Goal: Task Accomplishment & Management: Manage account settings

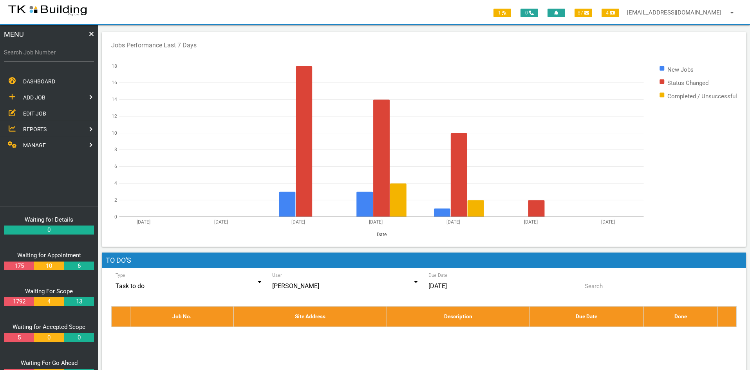
click at [28, 109] on link "EDIT JOB" at bounding box center [48, 113] width 101 height 16
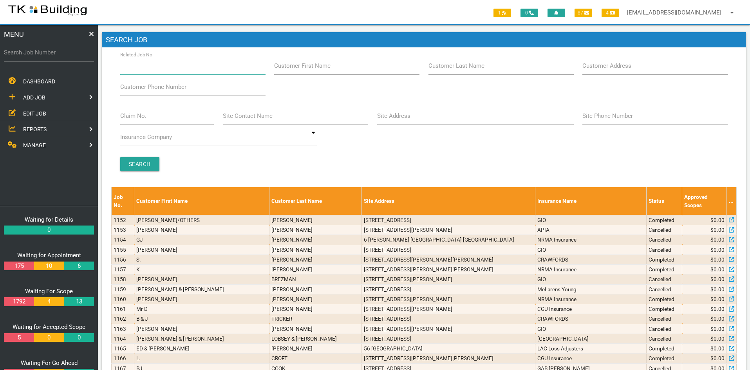
click at [167, 68] on input "Related Job No." at bounding box center [192, 66] width 145 height 18
type input "27183"
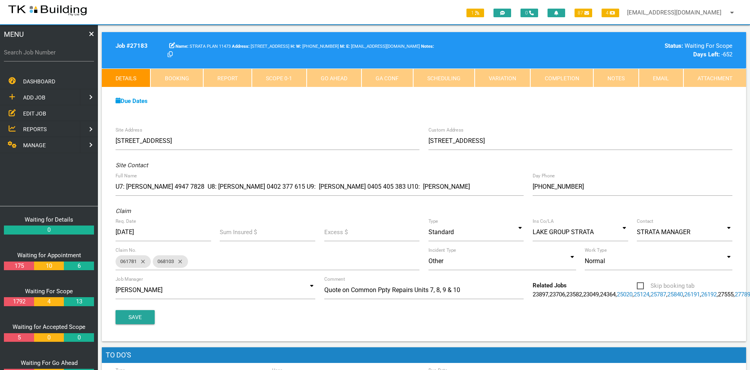
click at [612, 73] on link "Notes" at bounding box center [615, 78] width 45 height 19
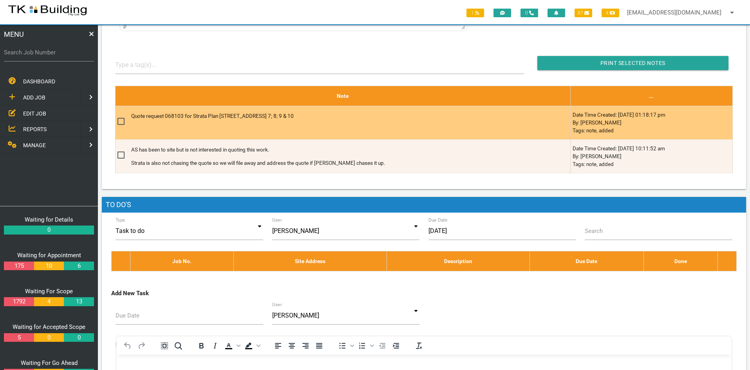
scroll to position [274, 0]
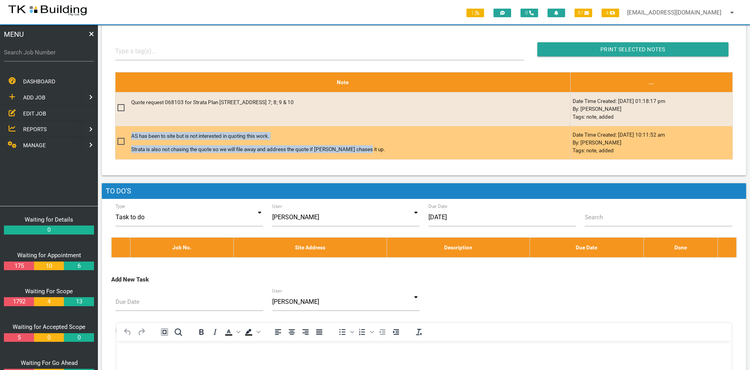
drag, startPoint x: 131, startPoint y: 134, endPoint x: 373, endPoint y: 144, distance: 242.3
click at [373, 144] on div "AS has been to site but is not interested in quoting this work. Strata is also …" at bounding box center [334, 143] width 406 height 32
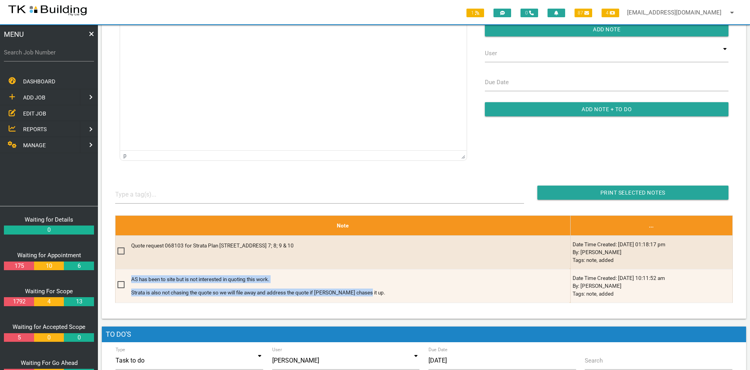
scroll to position [118, 0]
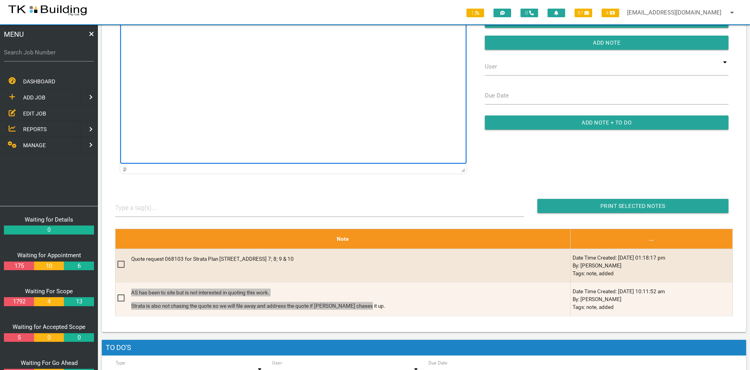
click at [334, 33] on html at bounding box center [293, 16] width 346 height 36
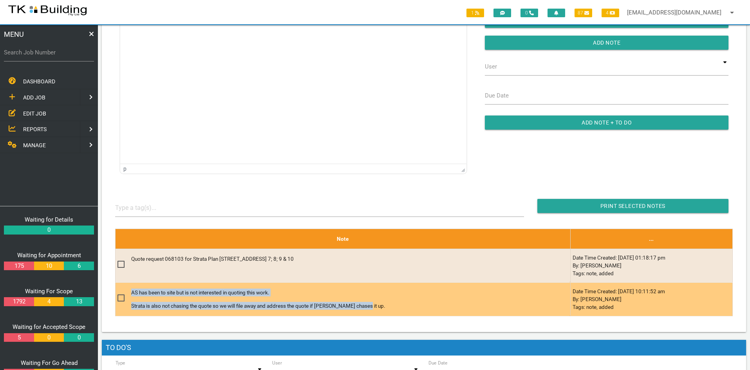
copy div "AS has been to site but is not interested in quoting this work. Strata is also …"
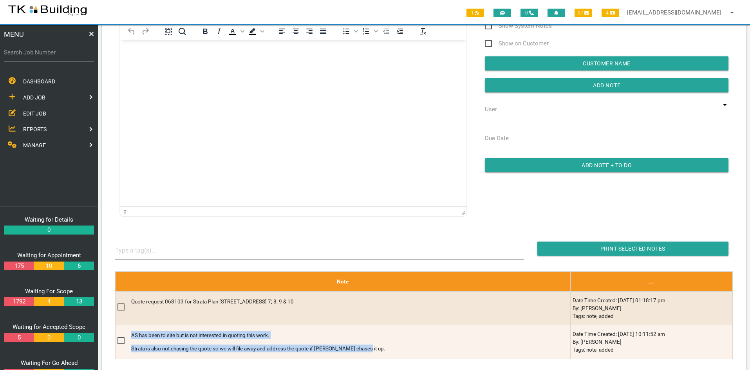
scroll to position [0, 0]
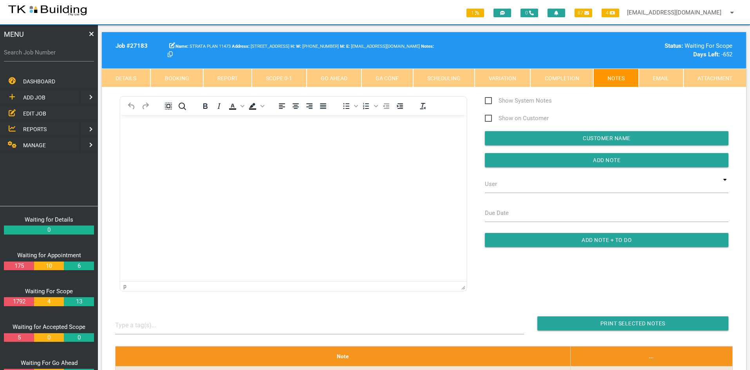
click at [198, 151] on html at bounding box center [293, 133] width 346 height 36
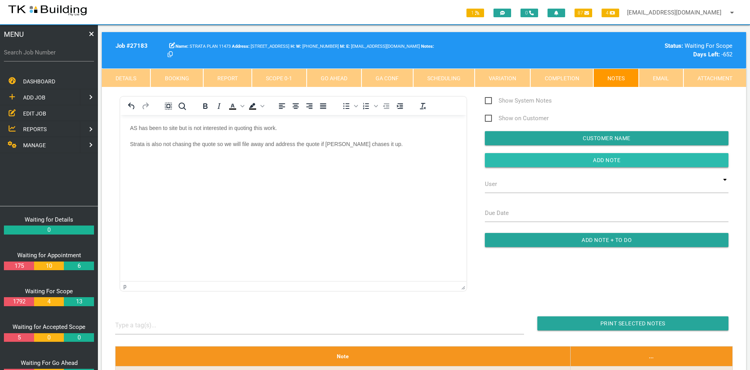
click at [612, 158] on input "button" at bounding box center [607, 160] width 244 height 14
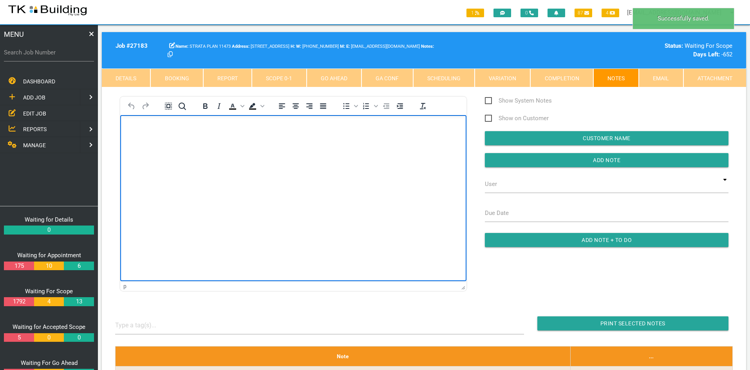
click at [368, 151] on html at bounding box center [293, 133] width 346 height 36
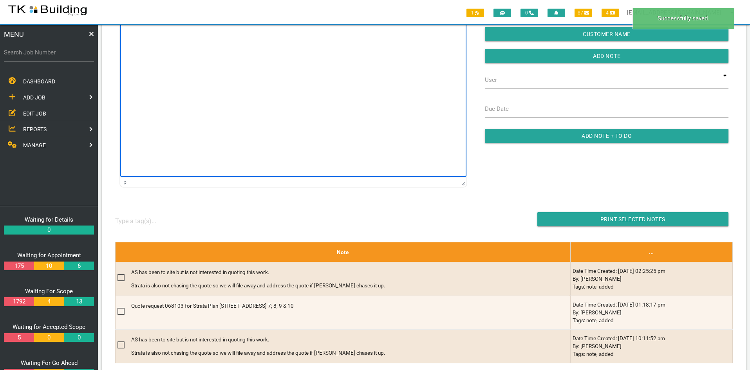
scroll to position [118, 0]
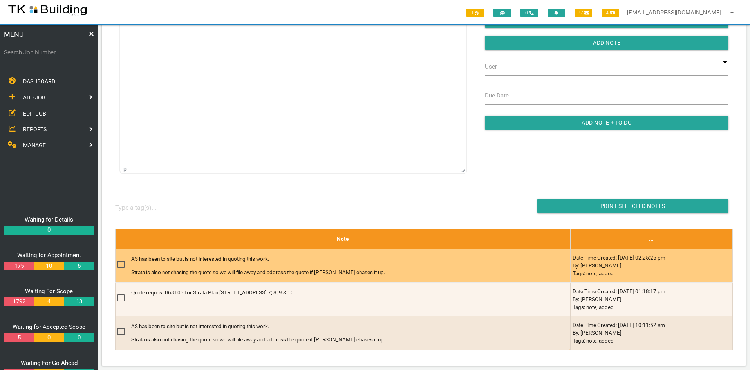
click at [123, 264] on span at bounding box center [125, 265] width 14 height 10
click at [123, 264] on input "checkbox" at bounding box center [120, 262] width 5 height 5
checkbox input "true"
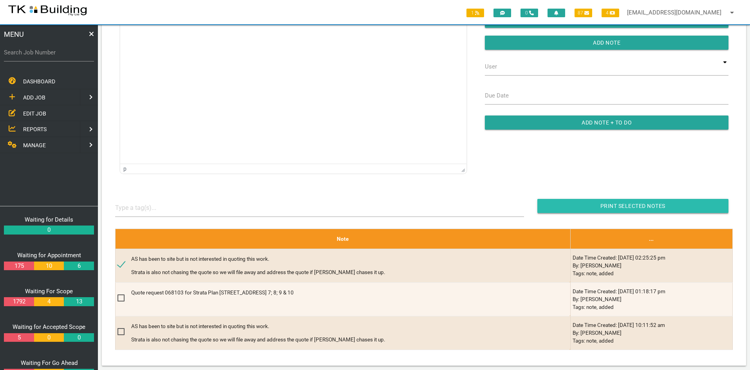
click at [604, 206] on input "Print Selected Notes" at bounding box center [632, 206] width 191 height 14
